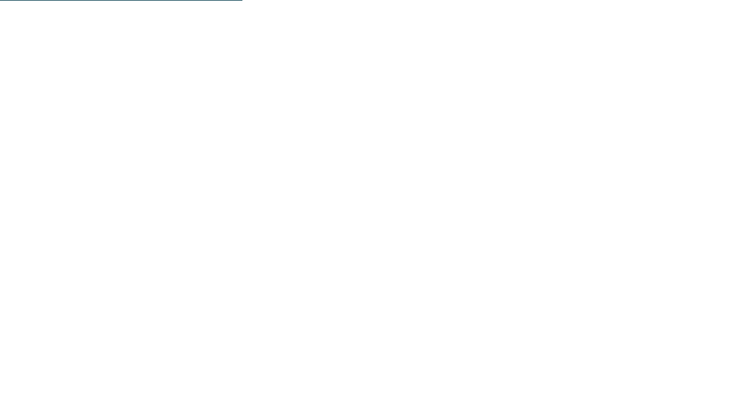
scroll to position [624, 0]
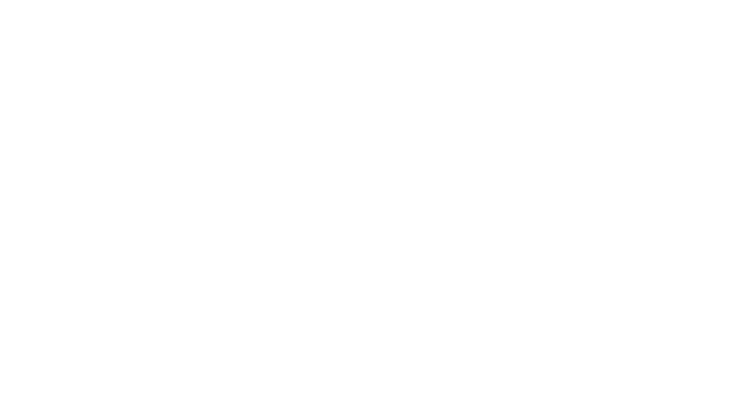
click at [214, 284] on p "Alltag aus, Gedankenfilm ab, heißt es auf der leichten Familienwanderung, die e…" at bounding box center [377, 292] width 695 height 50
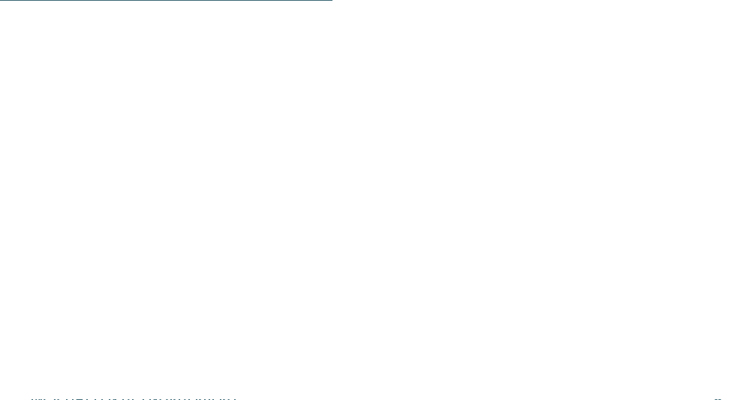
scroll to position [858, 0]
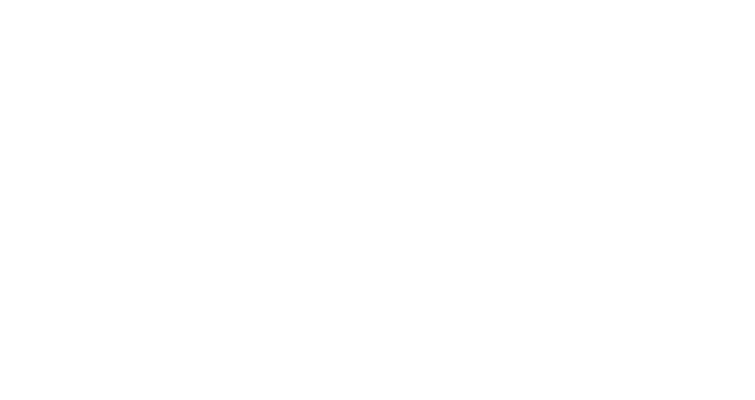
click at [233, 140] on h4 "Im Wandergebiet des Hirzer" at bounding box center [370, 146] width 681 height 19
click at [202, 142] on span "Berg der Wege: Meran 2000" at bounding box center [125, 141] width 191 height 14
click at [232, 136] on h4 "Der Haflinger Erlebnisweg" at bounding box center [370, 141] width 681 height 19
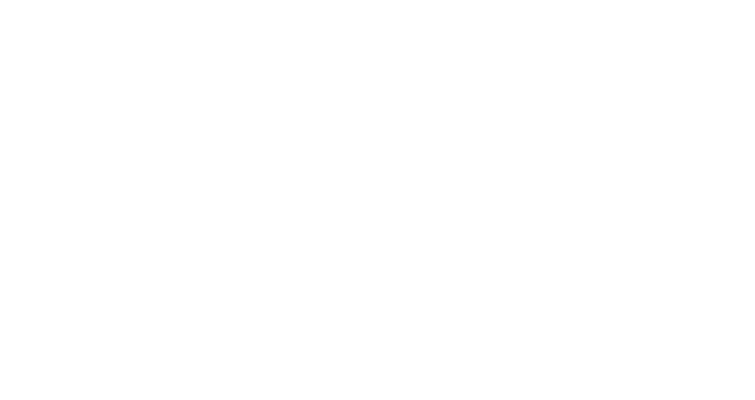
scroll to position [1189, 0]
click at [230, 137] on h4 "Zum Naturidyll Vigiljoch" at bounding box center [370, 141] width 681 height 19
click at [300, 131] on h4 "Der Sagenweg von Partschins" at bounding box center [370, 125] width 681 height 19
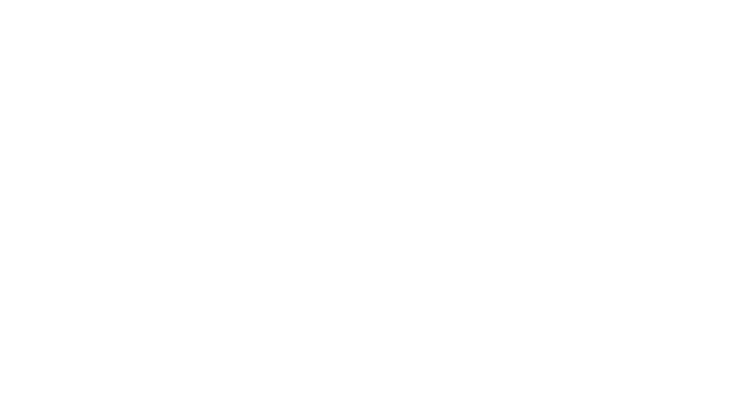
click at [669, 67] on icon at bounding box center [665, 58] width 32 height 26
click at [246, 143] on h4 "Wanderspaß mit Thema" at bounding box center [370, 143] width 681 height 19
click at [283, 143] on h4 "Auf dem Sonnenberg bei Naturns" at bounding box center [370, 143] width 681 height 19
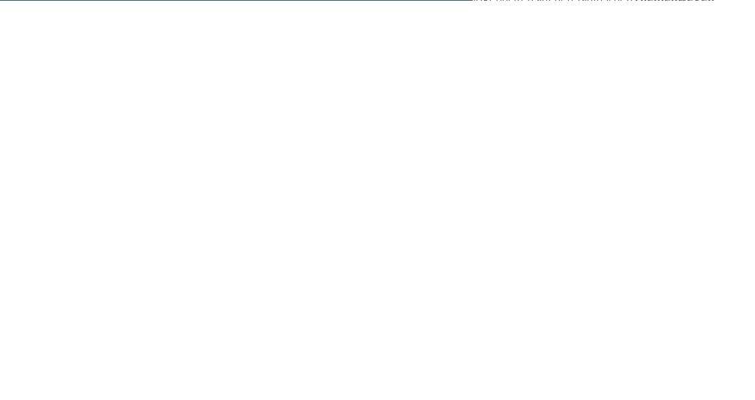
scroll to position [1525, 0]
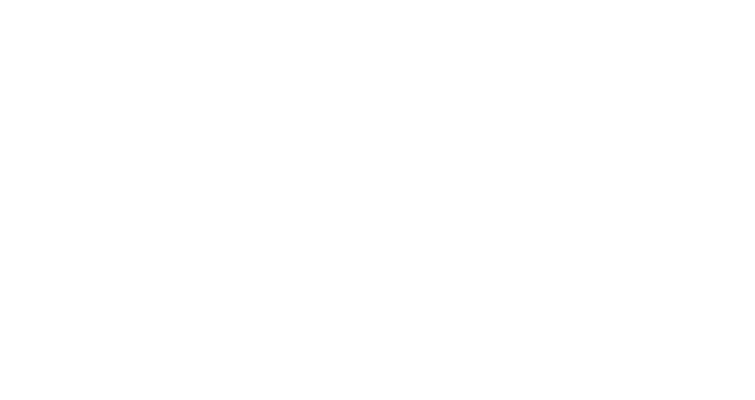
click at [325, 217] on h4 "Im Schatten des Nörderberg" at bounding box center [370, 221] width 681 height 19
click at [200, 121] on span "Filmreife Wanderszenen im Schnalstal" at bounding box center [169, 127] width 278 height 14
click at [196, 138] on span "Eine Expeditition ins ewige Eis" at bounding box center [138, 145] width 216 height 14
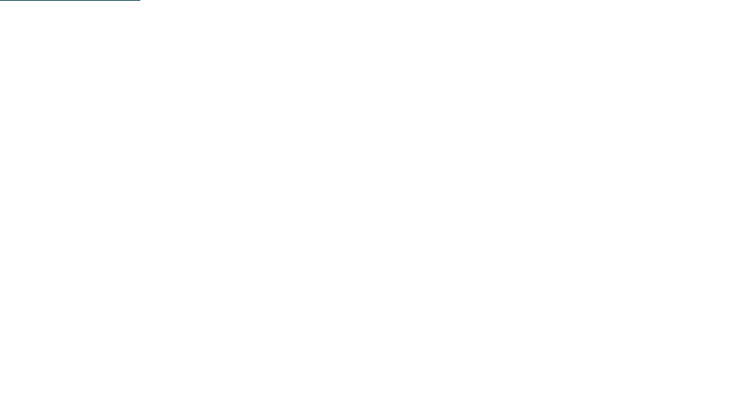
scroll to position [722, 0]
